Goal: Task Accomplishment & Management: Manage account settings

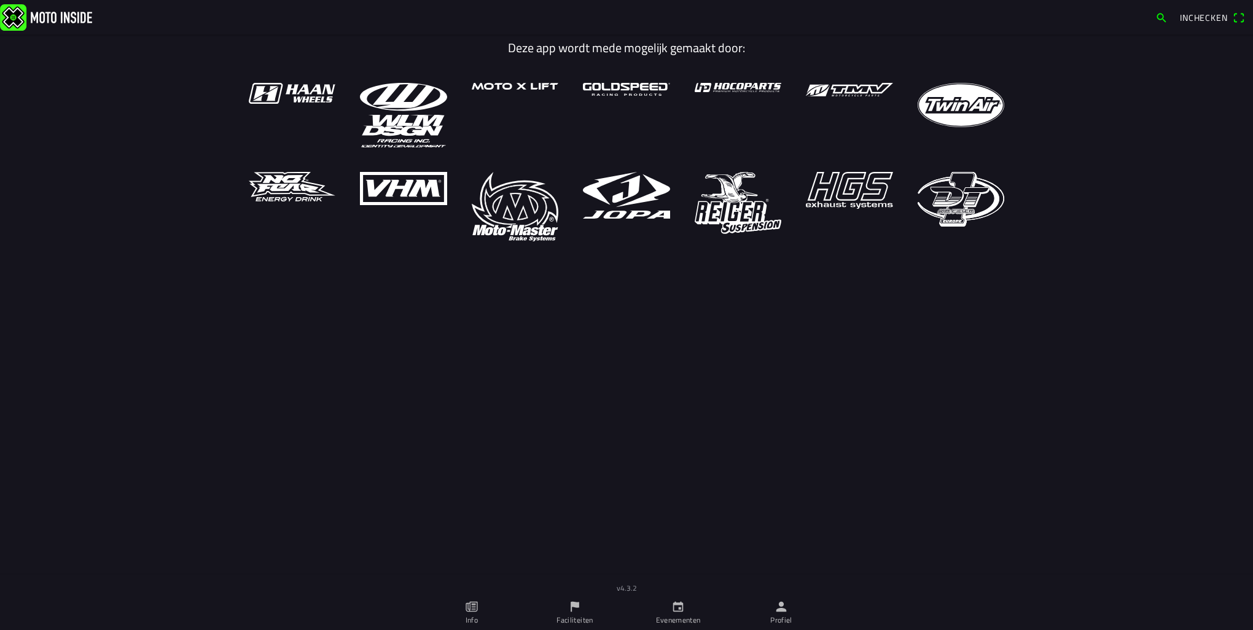
click at [794, 609] on link "Profiel" at bounding box center [781, 613] width 103 height 34
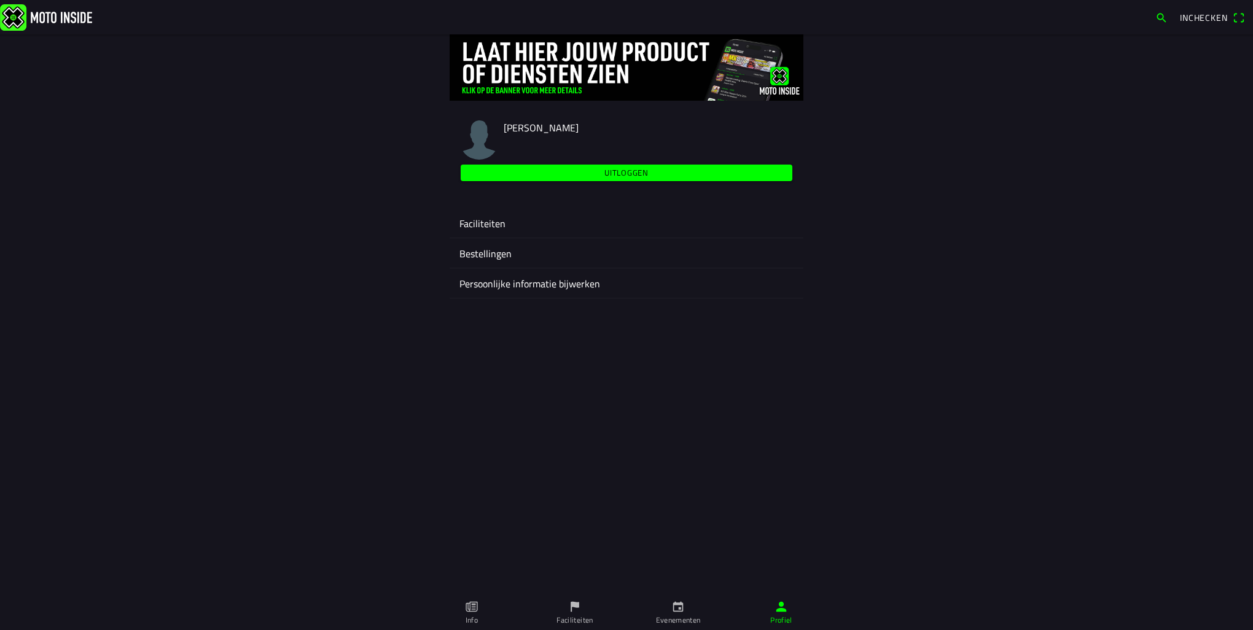
click at [477, 225] on ion-label "Faciliteiten" at bounding box center [626, 223] width 334 height 15
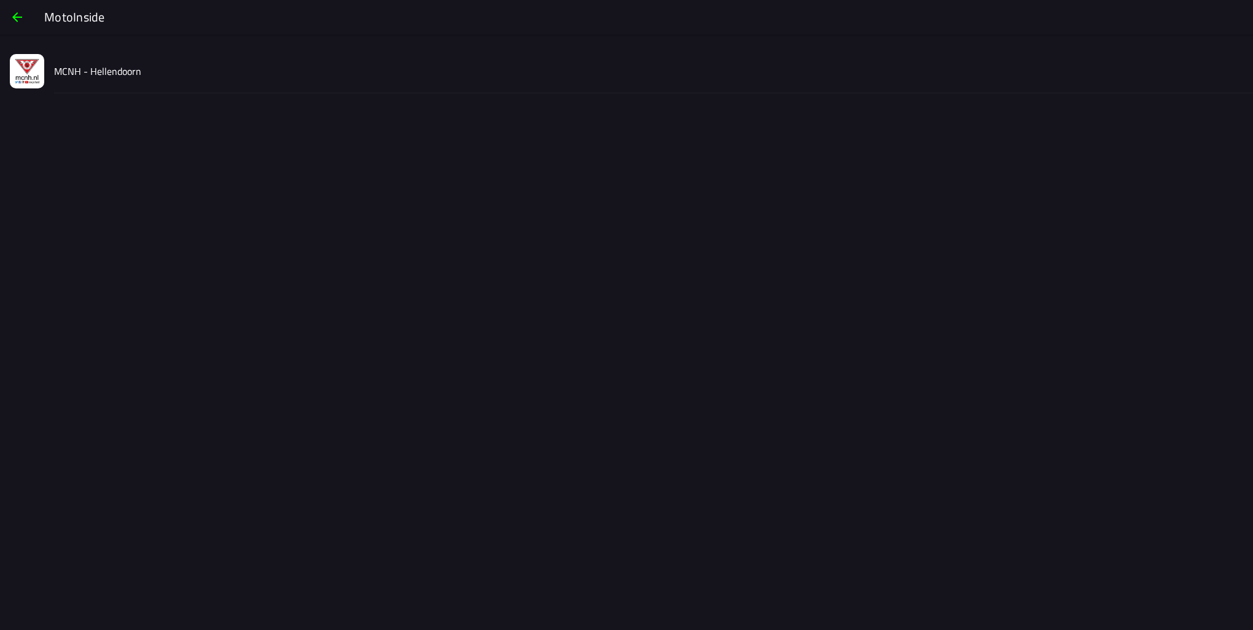
click at [131, 86] on div "MCNH - Hellendoorn" at bounding box center [648, 71] width 1189 height 44
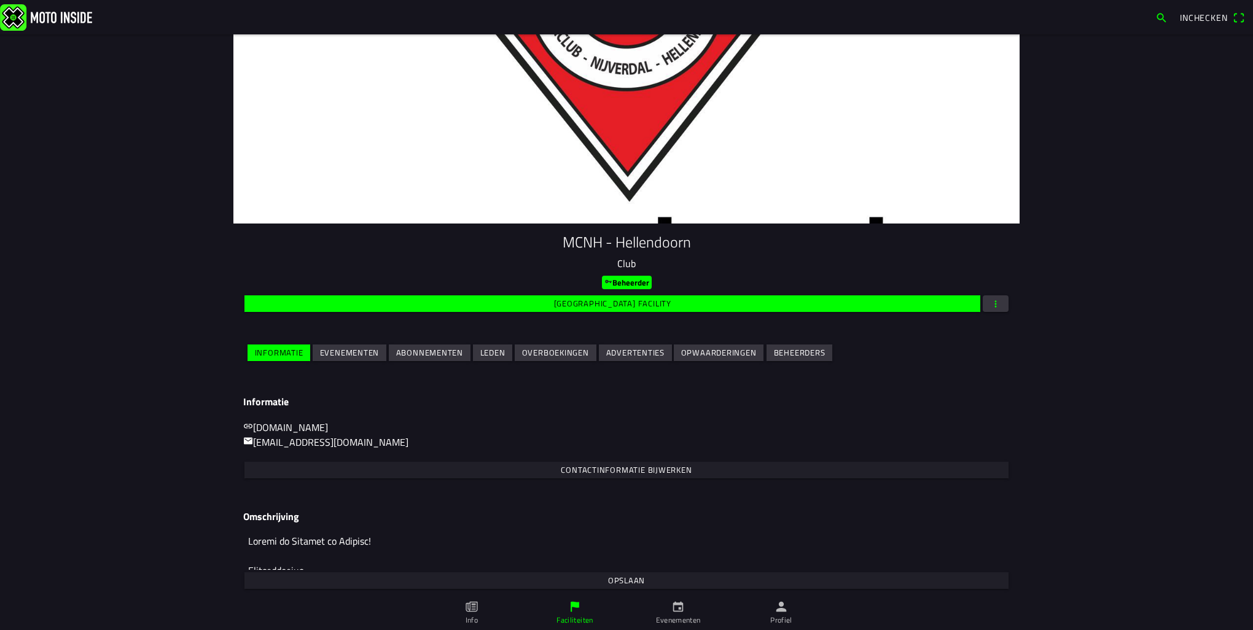
click at [347, 360] on span "Evenementen" at bounding box center [350, 353] width 60 height 17
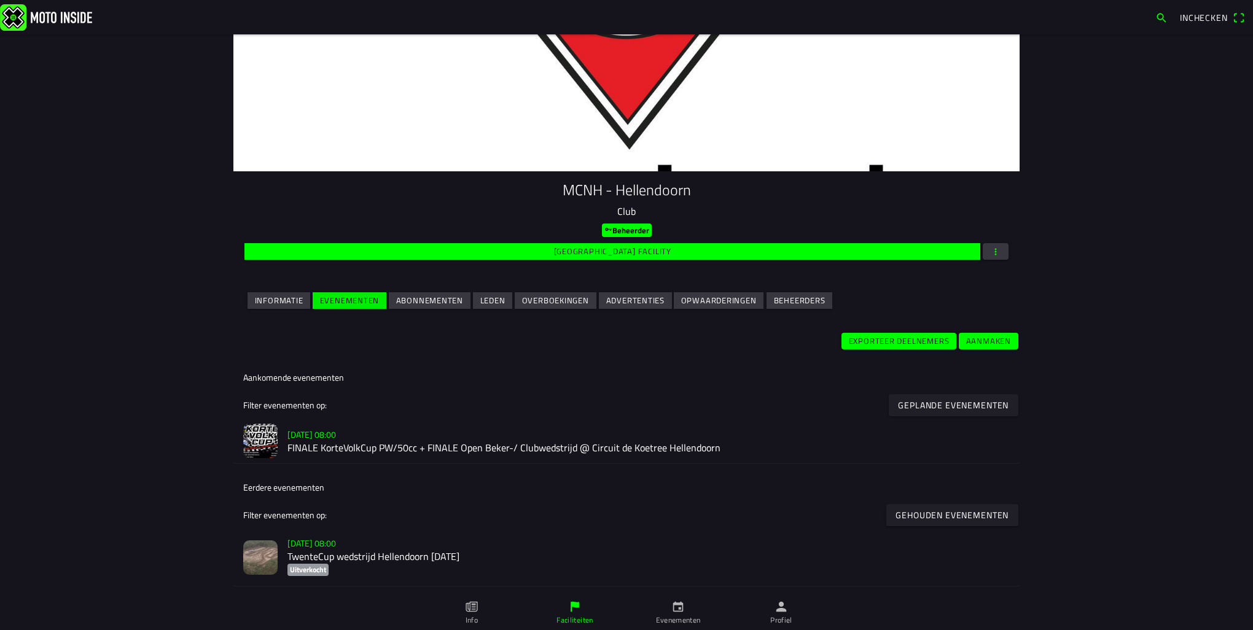
scroll to position [61, 0]
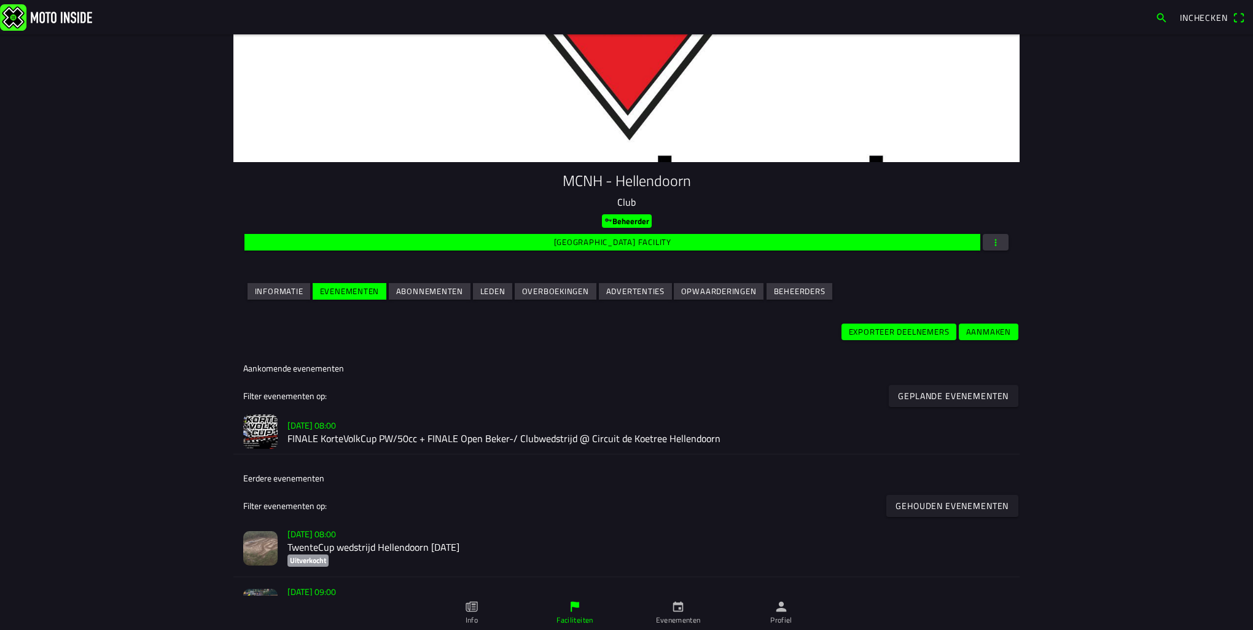
click at [336, 427] on ion-text "[DATE] 08:00" at bounding box center [311, 426] width 49 height 13
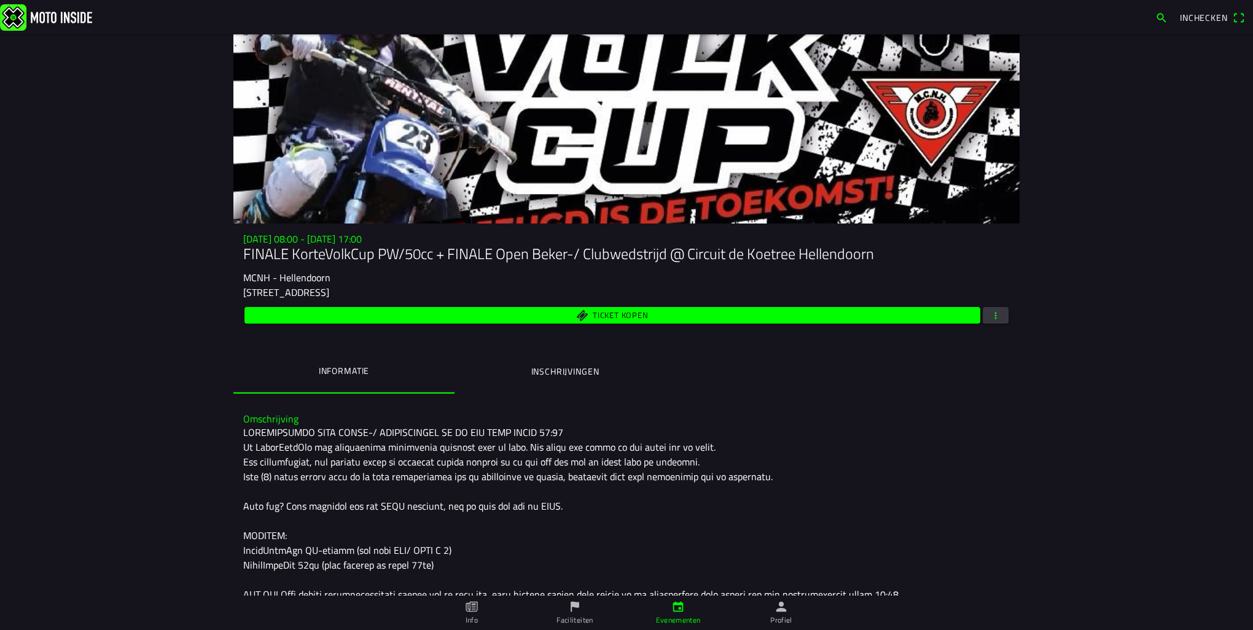
click at [996, 313] on span "button" at bounding box center [995, 315] width 11 height 17
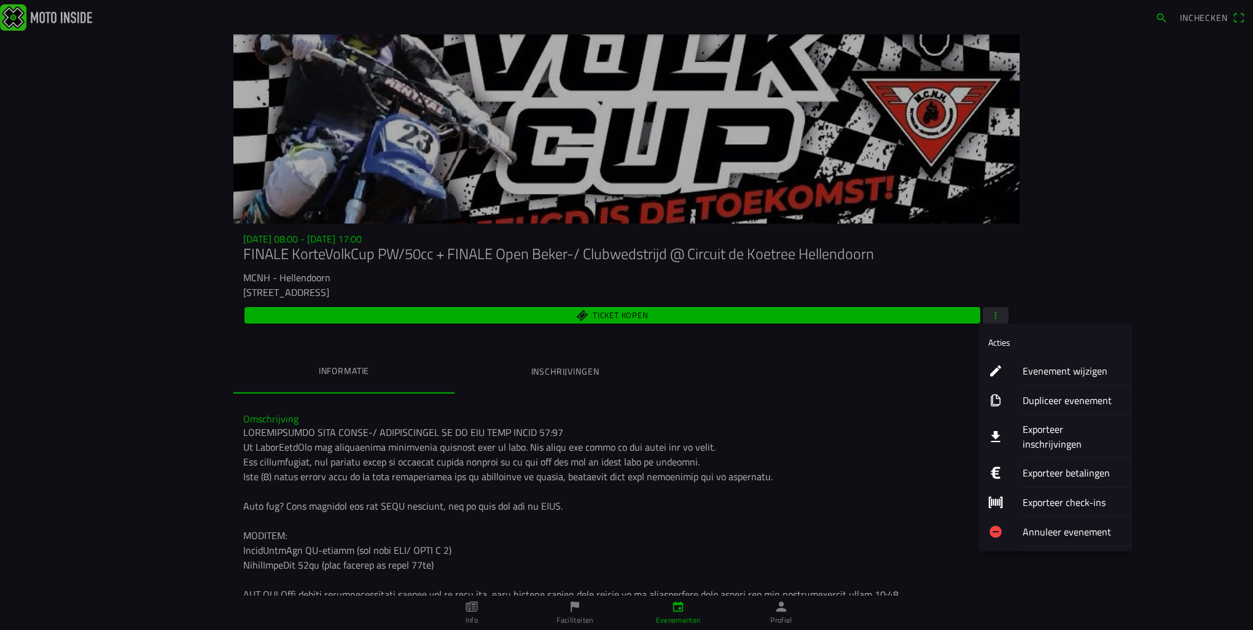
click at [1057, 431] on ion-label "Exporteer inschrijvingen" at bounding box center [1073, 436] width 100 height 29
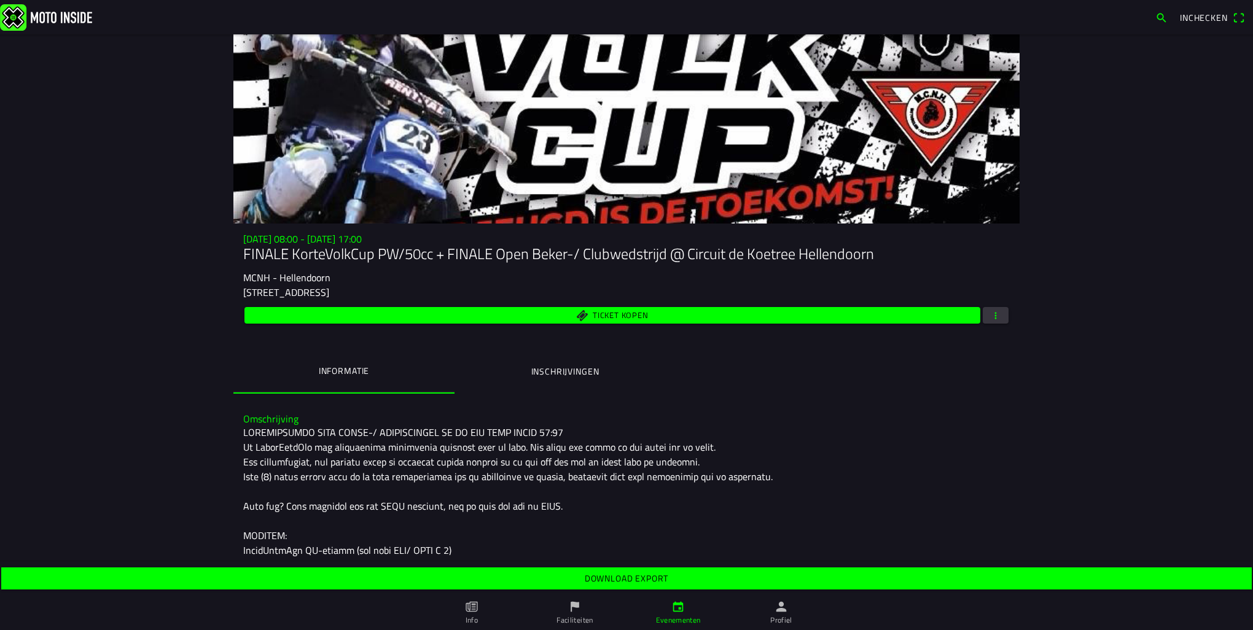
click at [623, 571] on span "Download export" at bounding box center [626, 579] width 1232 height 22
click at [0, 0] on slot "Download export" at bounding box center [0, 0] width 0 height 0
click at [591, 375] on ion-label "Inschrijvingen" at bounding box center [565, 372] width 68 height 14
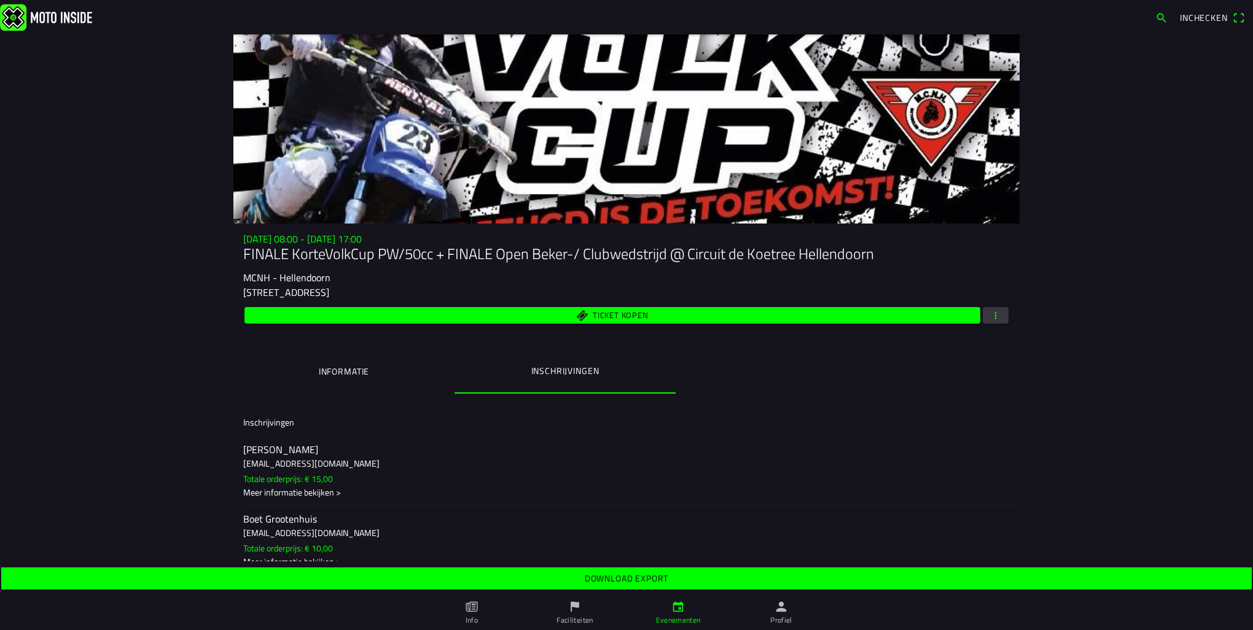
click at [372, 378] on button "Informatie" at bounding box center [343, 372] width 221 height 42
